Goal: Task Accomplishment & Management: Use online tool/utility

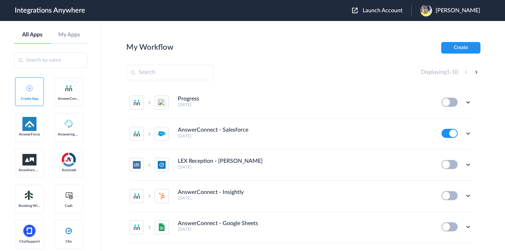
click at [165, 73] on input "text" at bounding box center [169, 72] width 87 height 15
click at [385, 11] on span "Launch Account" at bounding box center [382, 11] width 40 height 6
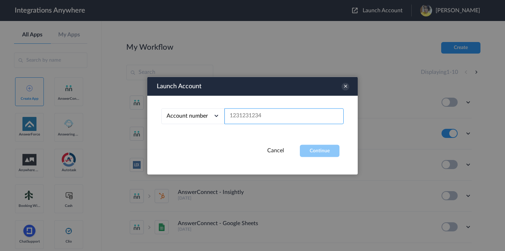
click at [254, 116] on input "text" at bounding box center [283, 116] width 119 height 16
paste input "3362781465"
type input "3362781465"
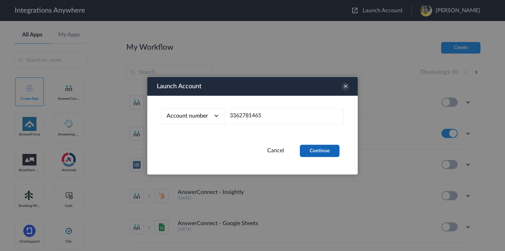
click at [305, 147] on button "Continue" at bounding box center [320, 151] width 40 height 12
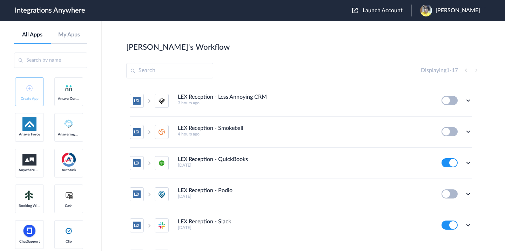
click at [192, 76] on input "text" at bounding box center [169, 70] width 87 height 15
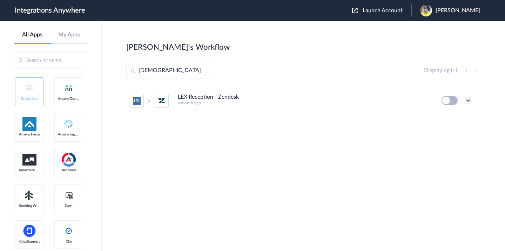
type input "[DEMOGRAPHIC_DATA]"
click at [467, 101] on icon at bounding box center [467, 100] width 7 height 7
click at [448, 145] on span "Delete" at bounding box center [446, 142] width 14 height 5
click at [435, 147] on span "Are you sure?" at bounding box center [443, 145] width 25 height 11
